Goal: Transaction & Acquisition: Purchase product/service

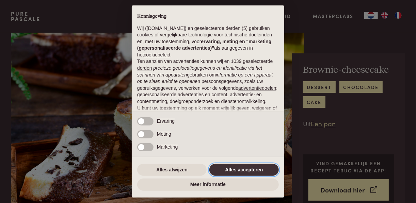
click at [247, 169] on button "Alles accepteren" at bounding box center [243, 170] width 69 height 12
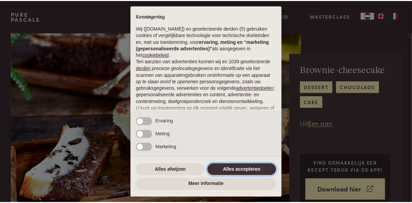
scroll to position [70, 0]
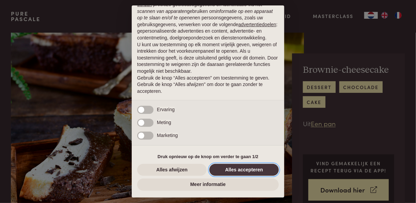
click at [247, 169] on button "Alles accepteren" at bounding box center [243, 170] width 69 height 12
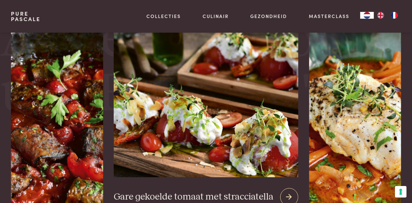
scroll to position [1252, 0]
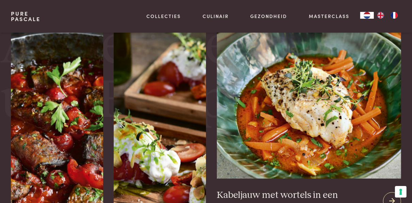
click at [394, 196] on icon at bounding box center [392, 201] width 6 height 10
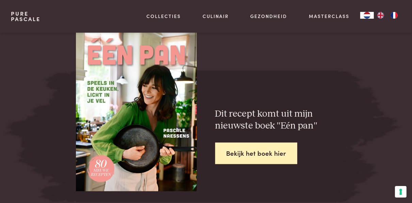
scroll to position [980, 0]
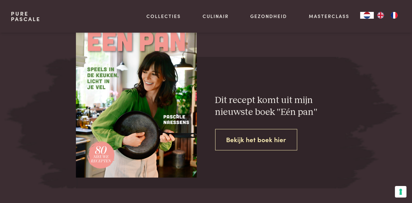
click at [276, 129] on link "Bekijk het boek hier" at bounding box center [256, 139] width 82 height 21
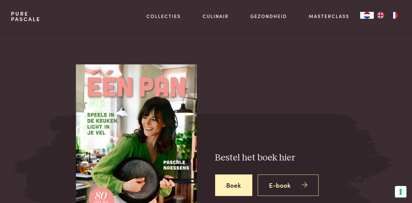
scroll to position [1144, 0]
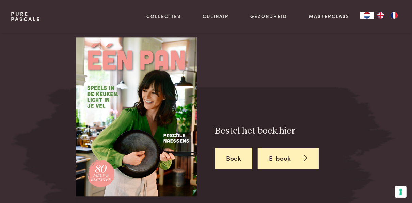
click at [272, 150] on link "E-book" at bounding box center [288, 158] width 61 height 21
